Goal: Browse casually: Explore the website without a specific task or goal

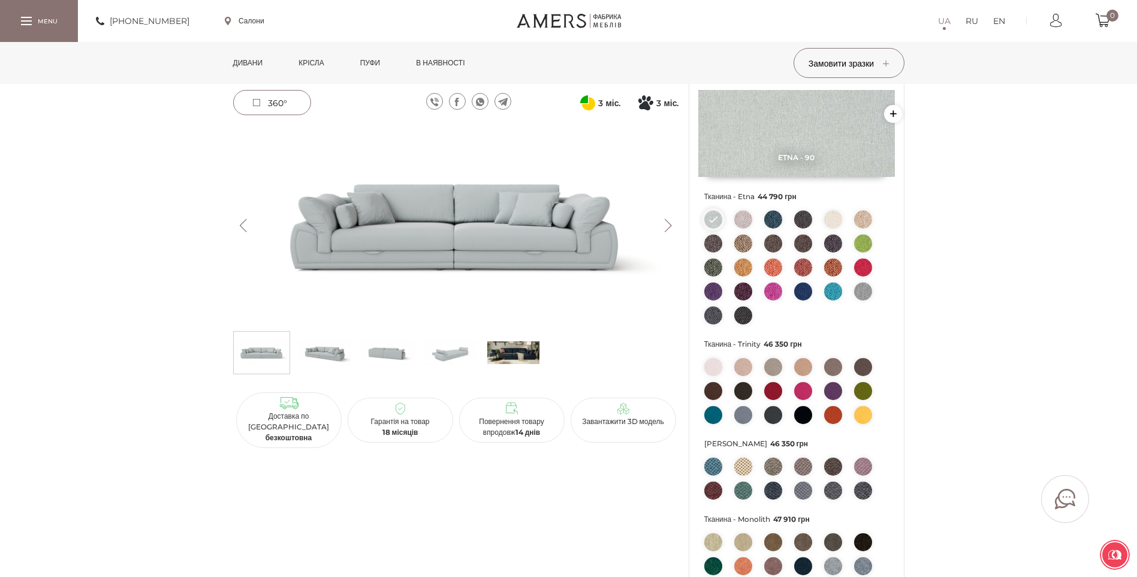
scroll to position [120, 0]
click at [507, 350] on img at bounding box center [513, 353] width 52 height 36
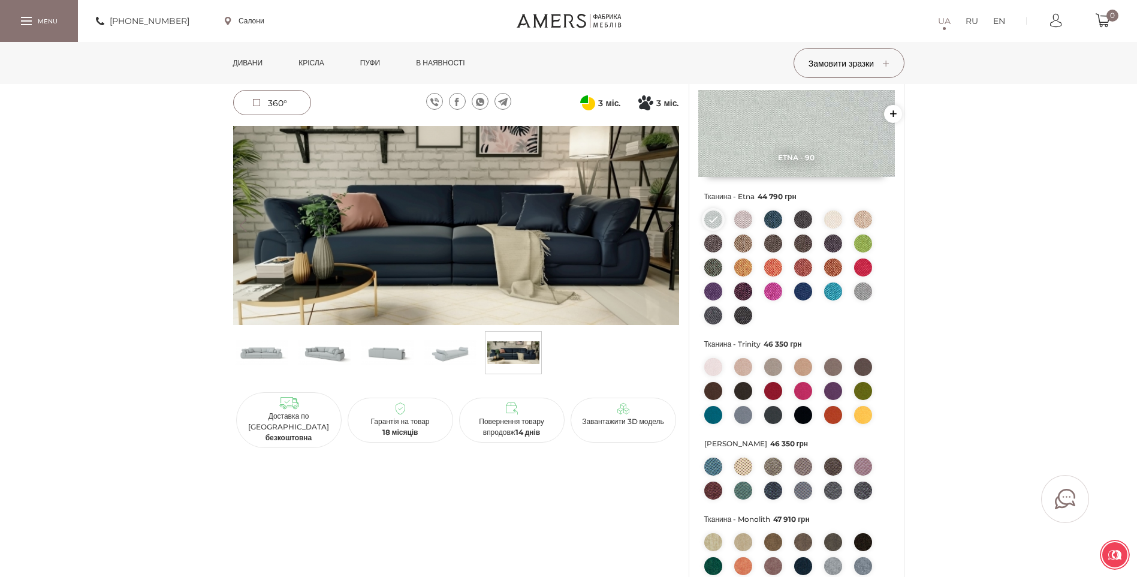
click at [623, 221] on img at bounding box center [456, 225] width 446 height 199
click at [605, 219] on img at bounding box center [456, 225] width 446 height 199
click at [443, 224] on img at bounding box center [456, 225] width 446 height 199
drag, startPoint x: 443, startPoint y: 224, endPoint x: 318, endPoint y: 206, distance: 126.0
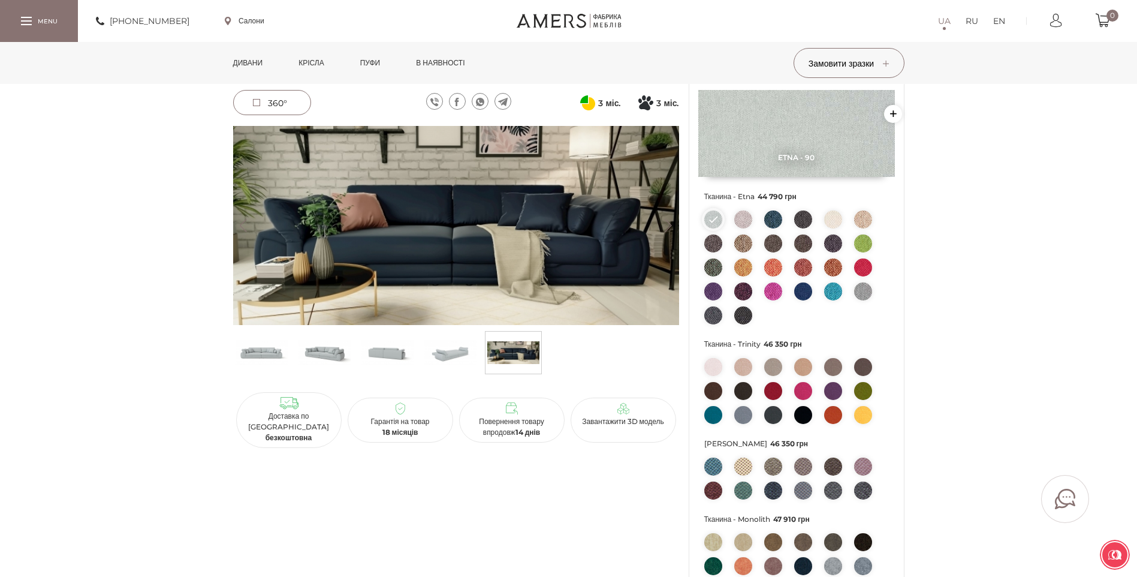
click at [324, 216] on img at bounding box center [456, 225] width 446 height 199
click at [300, 178] on img at bounding box center [456, 225] width 446 height 199
drag, startPoint x: 273, startPoint y: 232, endPoint x: 330, endPoint y: 311, distance: 96.7
click at [273, 233] on img at bounding box center [456, 225] width 446 height 199
click at [370, 286] on img at bounding box center [456, 225] width 446 height 199
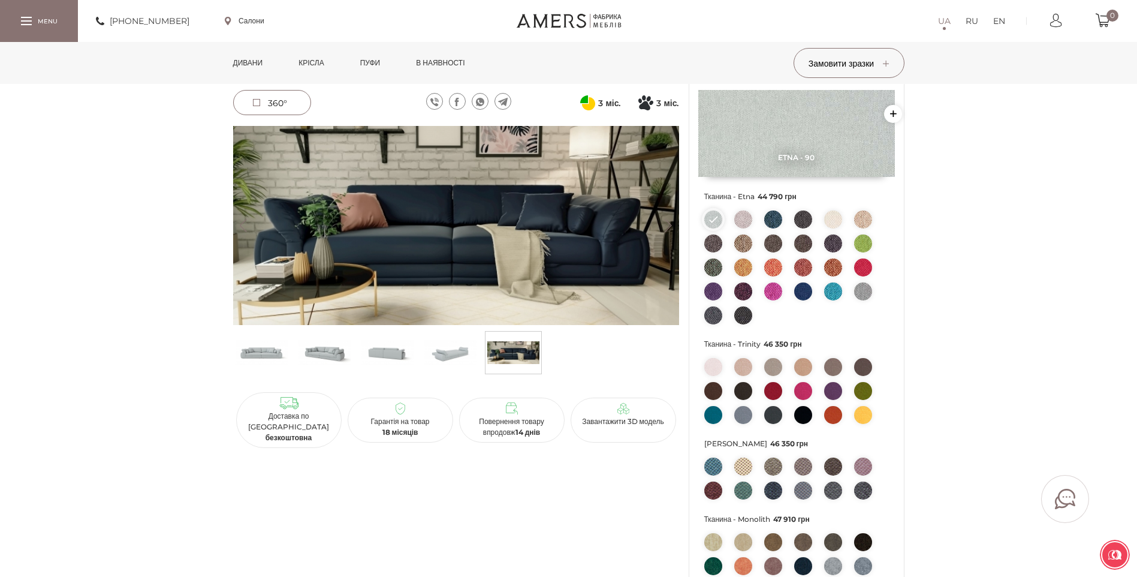
click at [456, 355] on img at bounding box center [450, 353] width 52 height 36
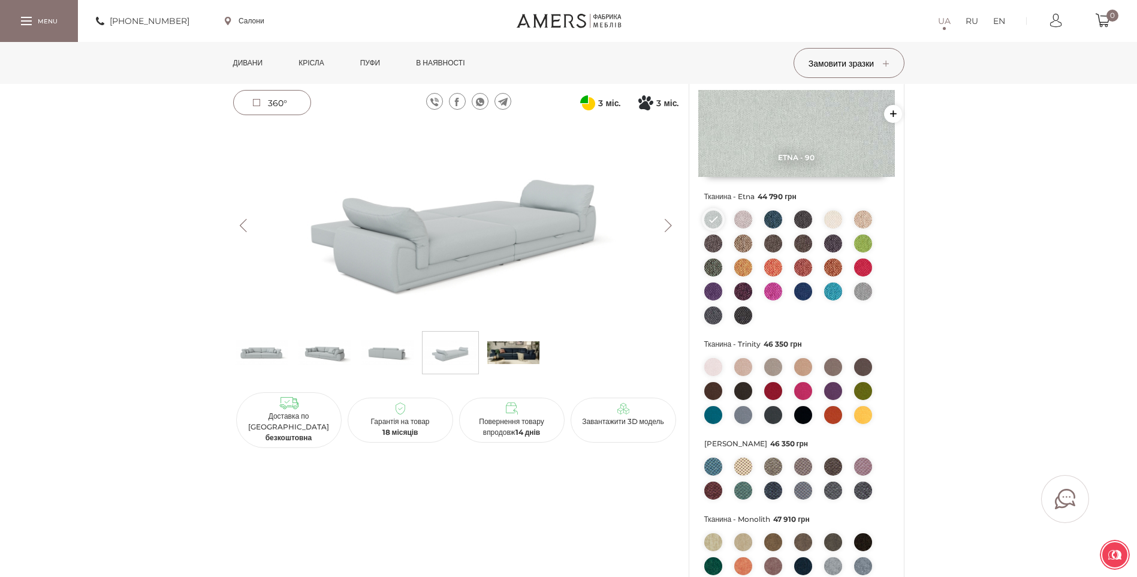
click at [397, 351] on img at bounding box center [387, 353] width 52 height 36
click at [319, 349] on img at bounding box center [325, 353] width 52 height 36
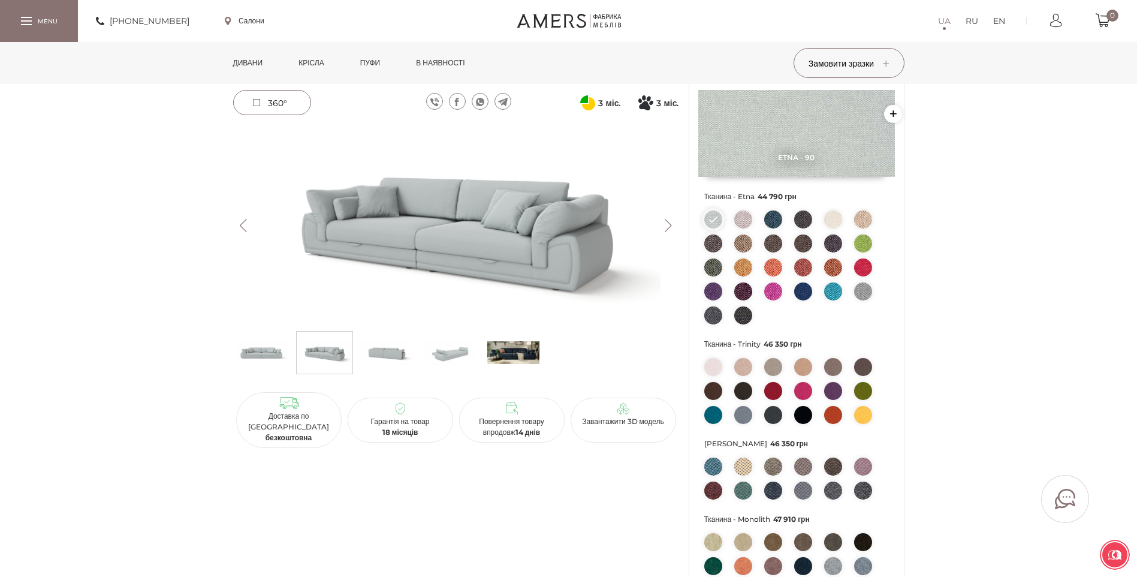
click at [523, 352] on img at bounding box center [513, 353] width 52 height 36
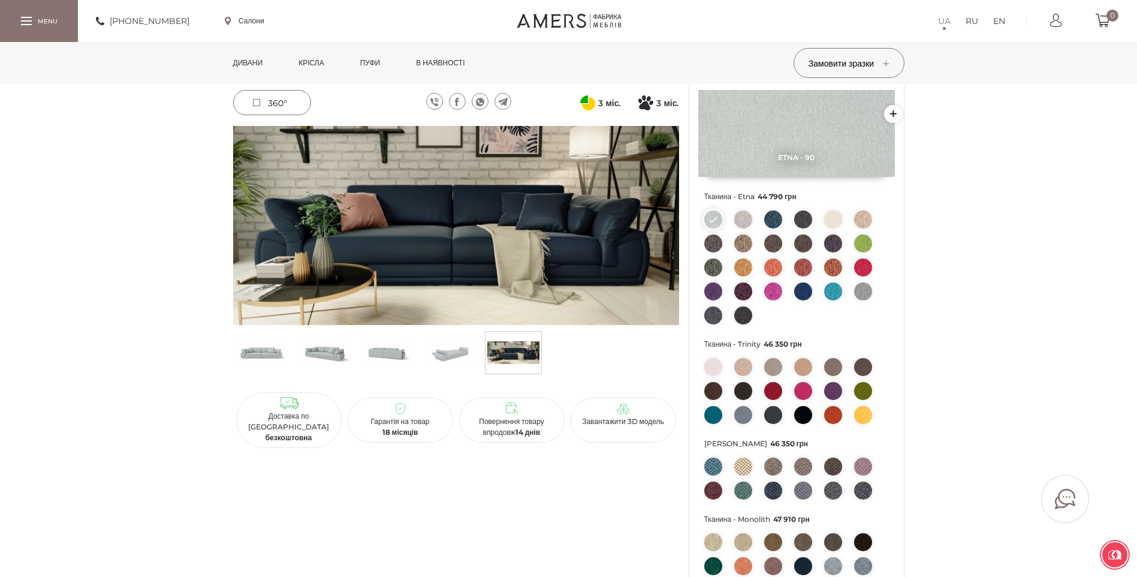
click at [518, 213] on img at bounding box center [456, 225] width 446 height 199
click at [499, 249] on img at bounding box center [456, 225] width 446 height 199
click at [1057, 86] on div "Прямий диван ДЖЕМА Patent 44 790 грн Передплата 22 395 грн 3 міс. Оплата частин…" at bounding box center [568, 449] width 1137 height 905
